Goal: Information Seeking & Learning: Learn about a topic

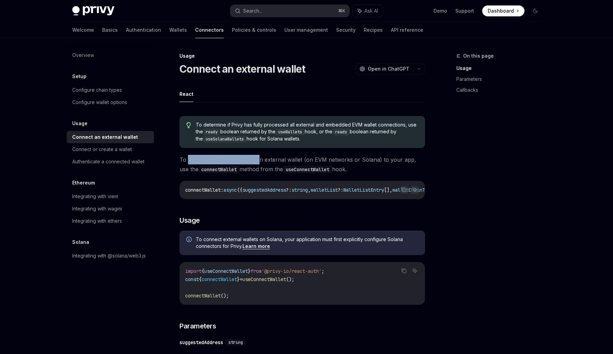
drag, startPoint x: 187, startPoint y: 159, endPoint x: 257, endPoint y: 159, distance: 69.9
click at [257, 159] on span "To prompt a user to connect an external wallet (on EVM networks or Solana) to y…" at bounding box center [303, 164] width 246 height 19
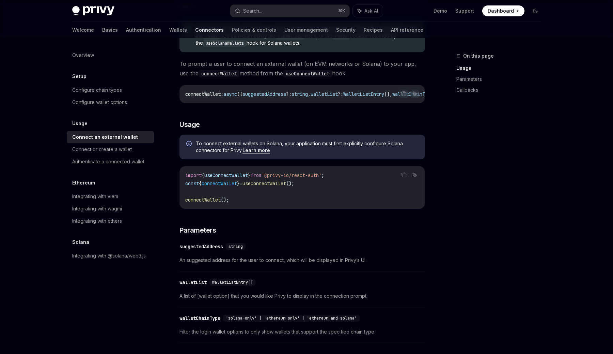
scroll to position [96, 0]
click at [259, 153] on link "Learn more" at bounding box center [257, 150] width 28 height 6
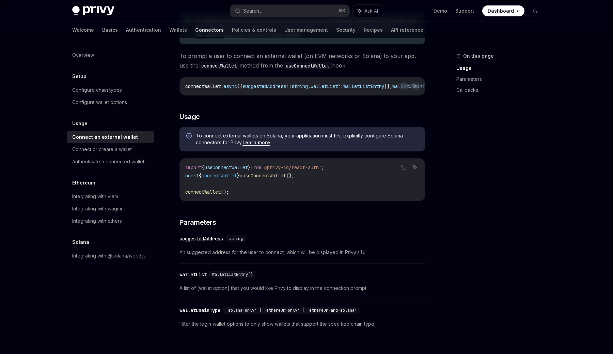
scroll to position [98, 0]
